Goal: Transaction & Acquisition: Purchase product/service

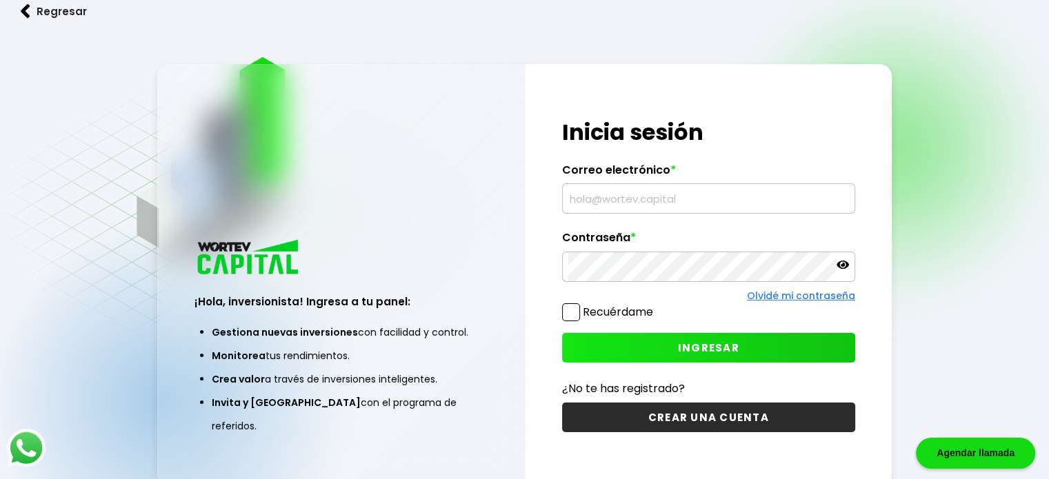
type input "[EMAIL_ADDRESS][DOMAIN_NAME]"
click at [705, 347] on span "INGRESAR" at bounding box center [708, 348] width 61 height 14
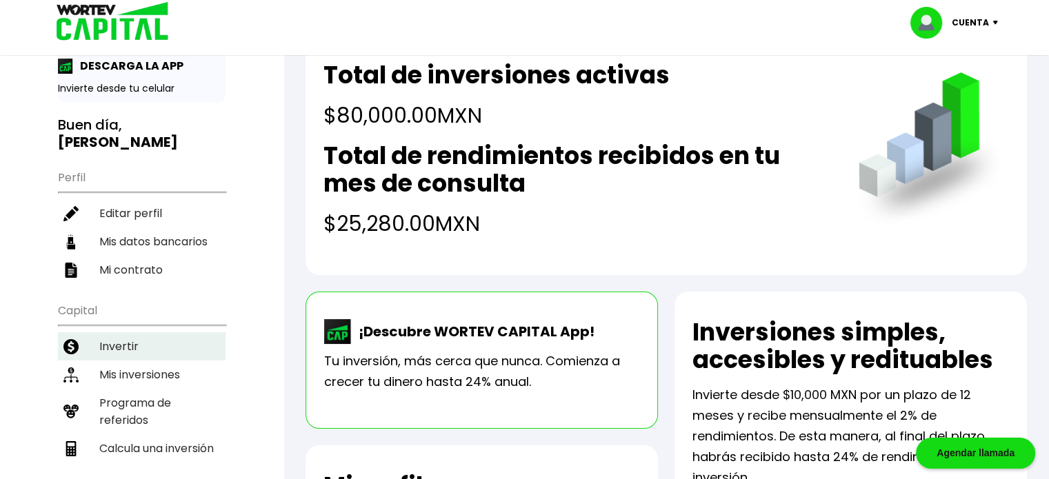
scroll to position [69, 0]
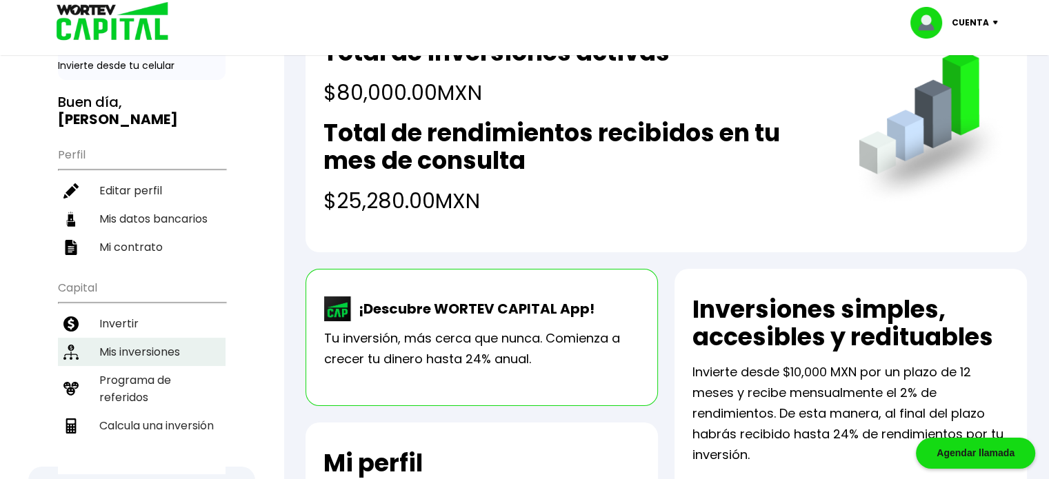
click at [129, 347] on li "Mis inversiones" at bounding box center [142, 352] width 168 height 28
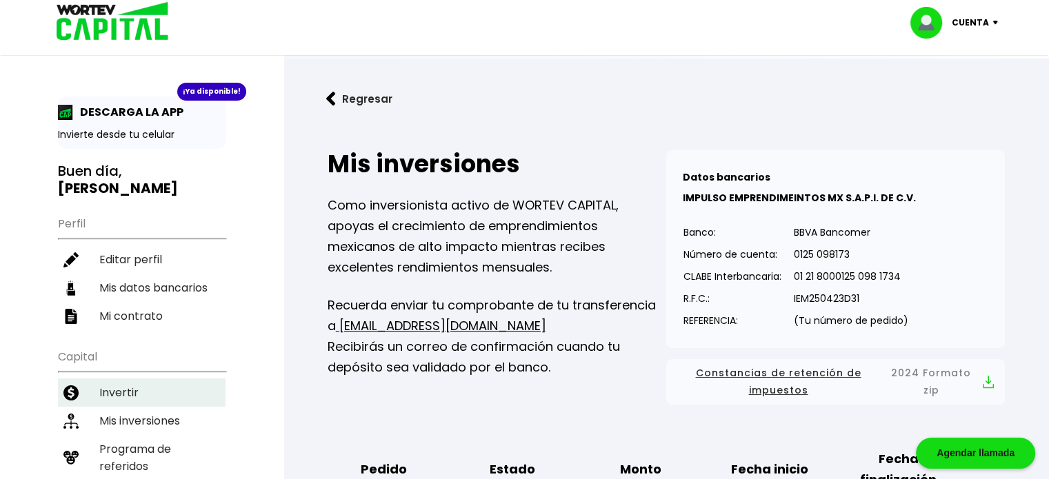
click at [117, 388] on li "Invertir" at bounding box center [142, 393] width 168 height 28
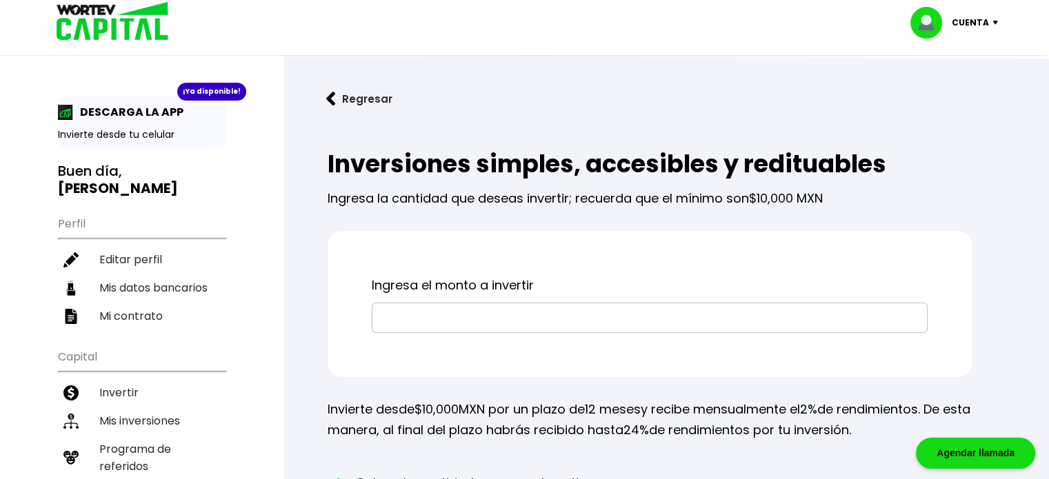
click at [521, 323] on input "text" at bounding box center [650, 317] width 544 height 29
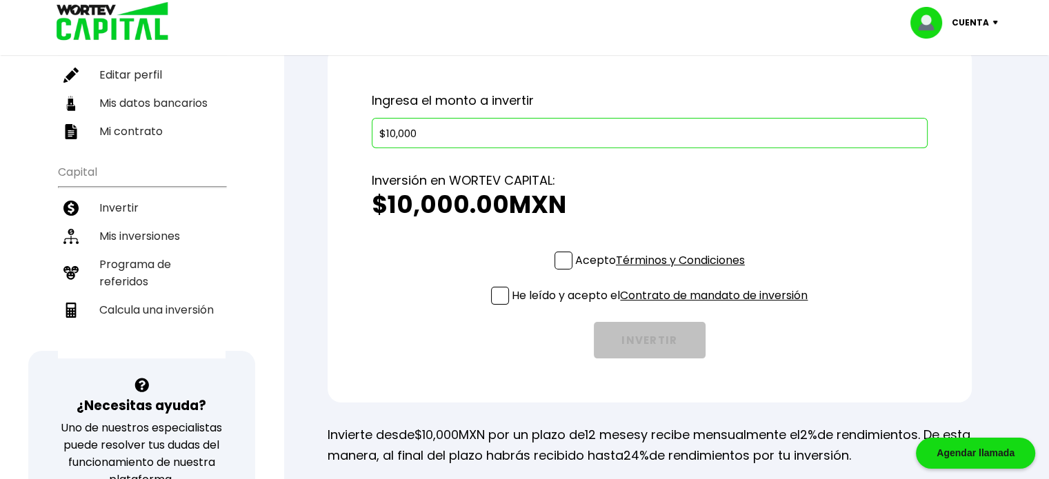
scroll to position [207, 0]
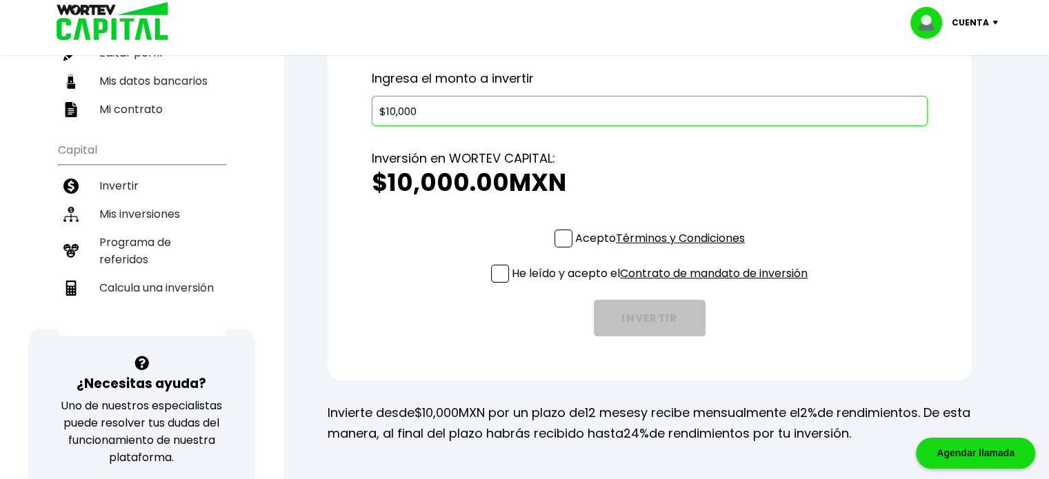
type input "$10,000"
click at [563, 241] on span at bounding box center [564, 239] width 18 height 18
click at [663, 249] on input "Acepto Términos y Condiciones" at bounding box center [663, 249] width 0 height 0
click at [497, 277] on span at bounding box center [500, 274] width 18 height 18
click at [663, 284] on input "He leído y acepto el Contrato de mandato de inversión" at bounding box center [663, 284] width 0 height 0
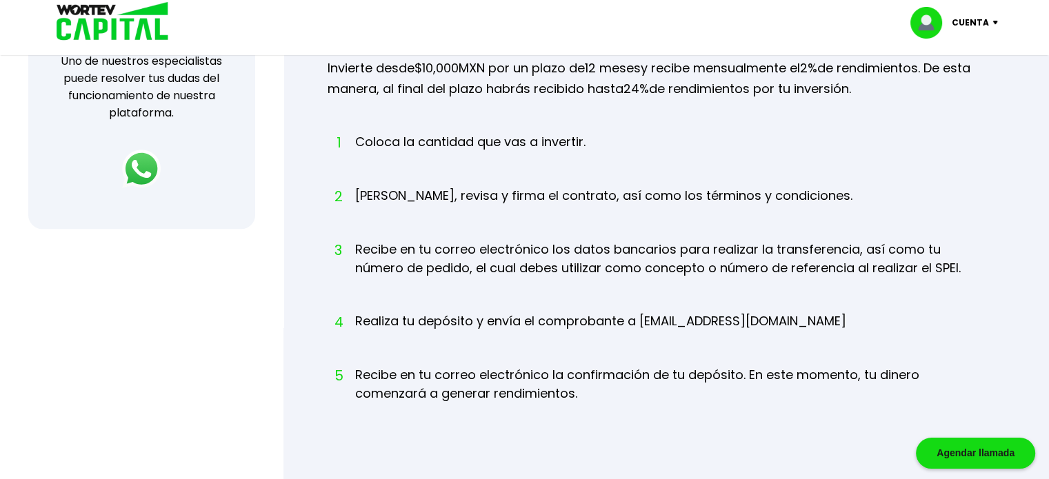
scroll to position [414, 0]
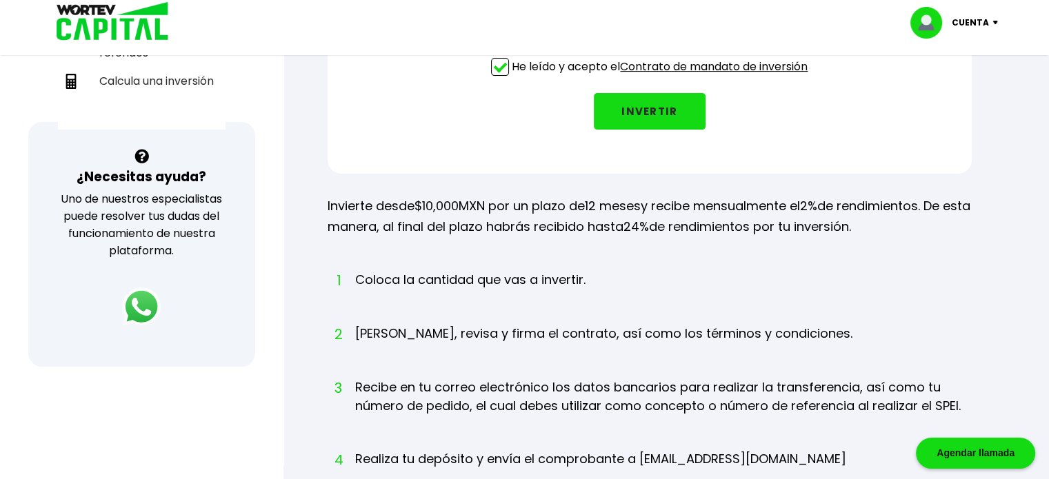
click at [652, 107] on button "INVERTIR" at bounding box center [650, 111] width 112 height 37
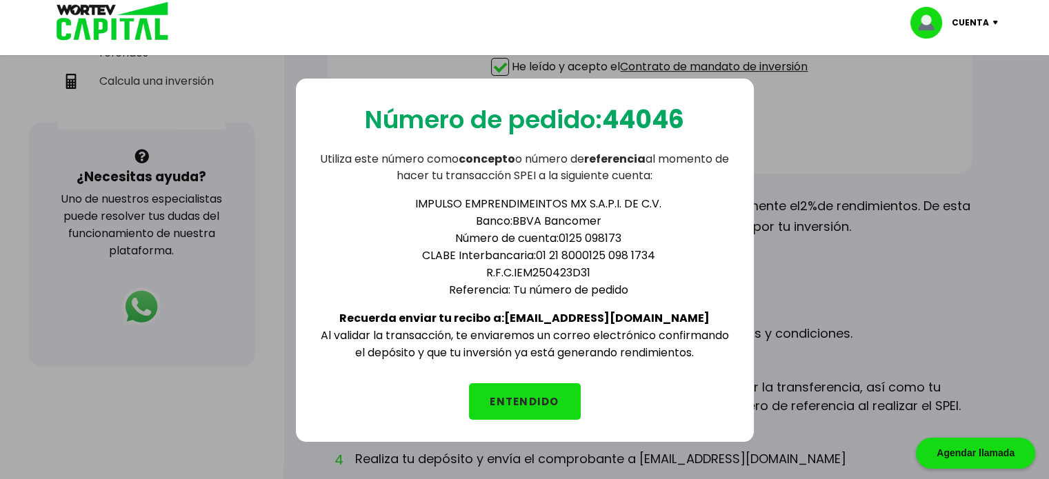
click at [539, 399] on button "ENTENDIDO" at bounding box center [525, 401] width 112 height 37
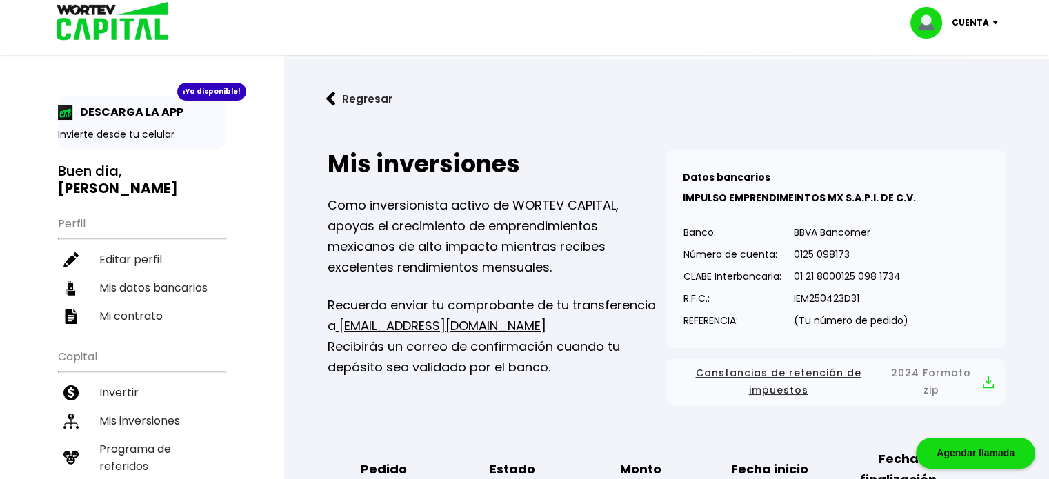
click at [361, 99] on button "Regresar" at bounding box center [360, 99] width 108 height 37
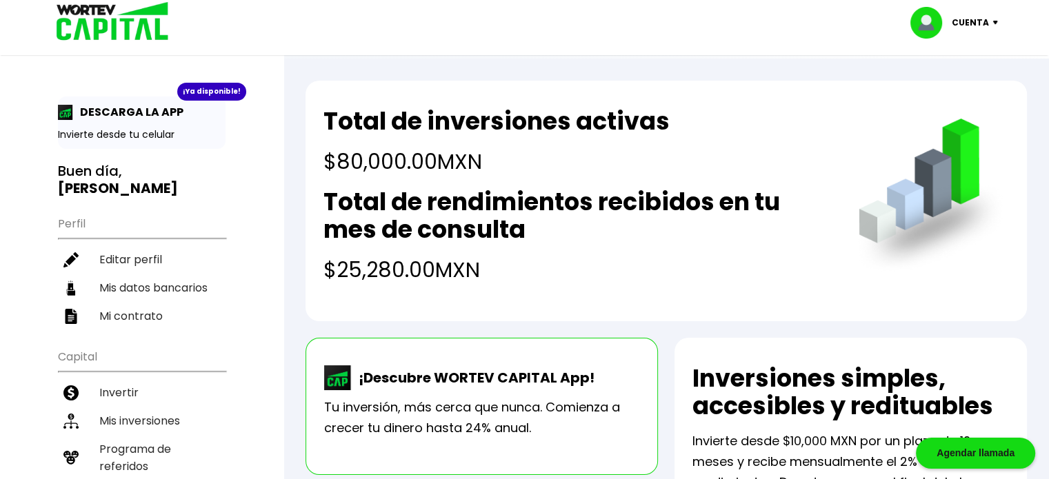
click at [971, 21] on p "Cuenta" at bounding box center [970, 22] width 37 height 21
click at [952, 92] on li "Cerrar sesión" at bounding box center [956, 92] width 110 height 28
